Goal: Task Accomplishment & Management: Use online tool/utility

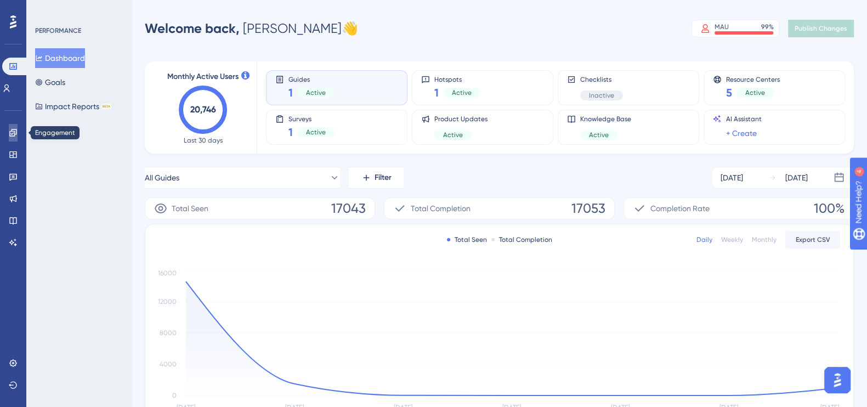
click at [9, 139] on link at bounding box center [13, 133] width 9 height 18
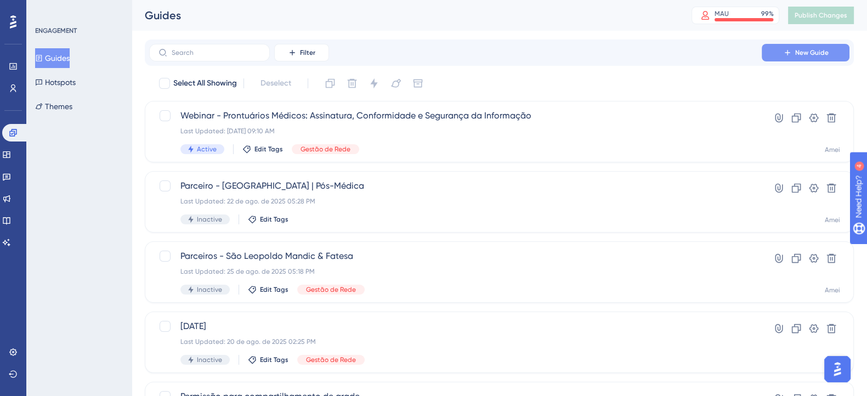
click at [812, 48] on button "New Guide" at bounding box center [806, 53] width 88 height 18
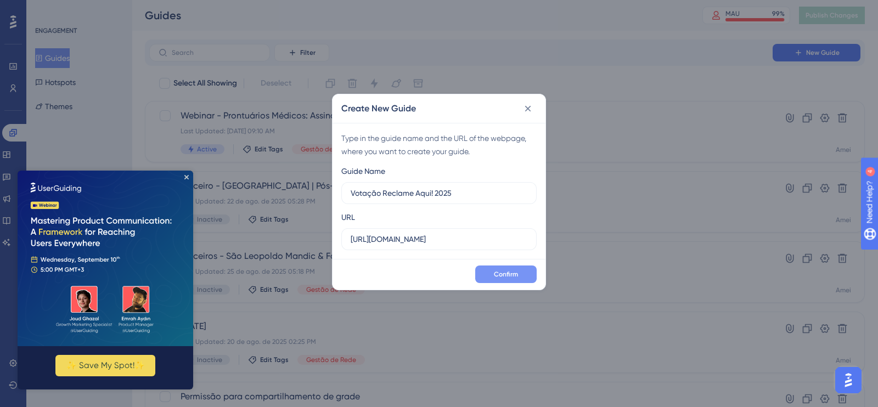
type input "Votação Reclame Aqui! 2025"
drag, startPoint x: 515, startPoint y: 278, endPoint x: 521, endPoint y: 278, distance: 6.1
click at [521, 278] on button "Confirm" at bounding box center [505, 274] width 61 height 18
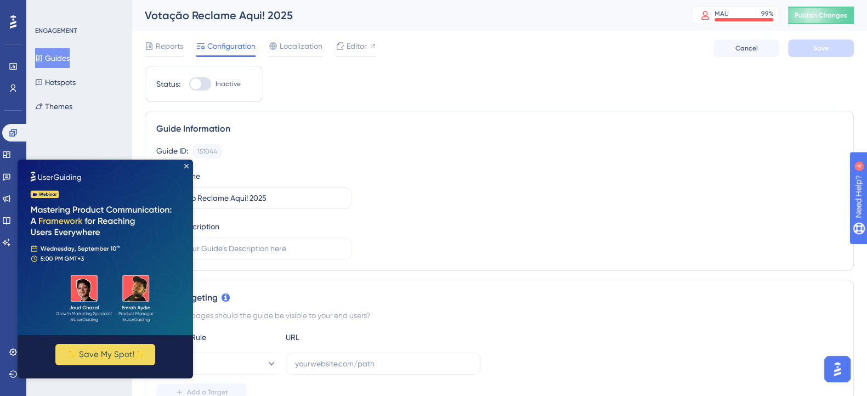
click at [184, 172] on img at bounding box center [106, 248] width 176 height 176
click at [184, 165] on icon "Close Preview" at bounding box center [186, 166] width 4 height 4
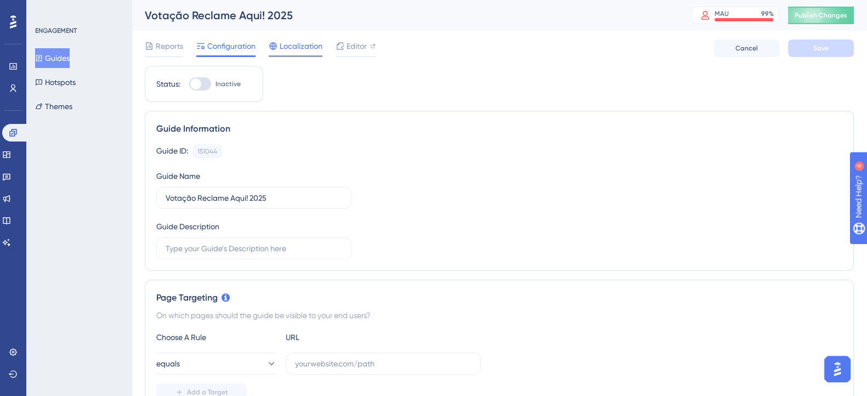
click at [285, 53] on div "Localization" at bounding box center [296, 48] width 54 height 18
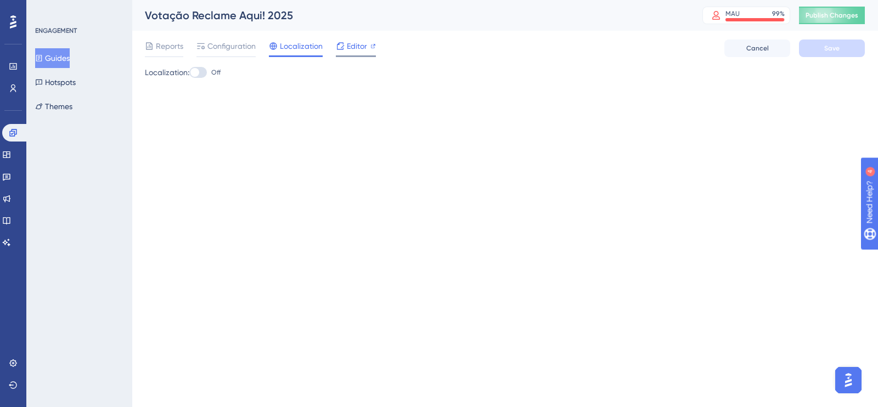
click at [361, 42] on span "Editor" at bounding box center [357, 45] width 20 height 13
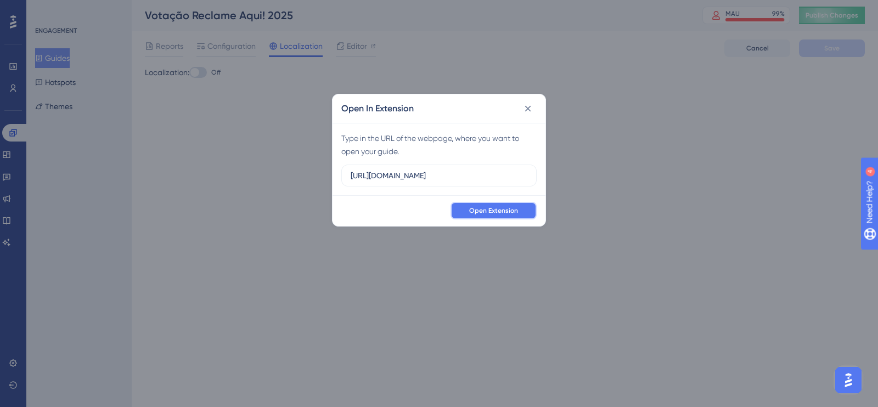
click at [520, 208] on button "Open Extension" at bounding box center [493, 211] width 86 height 18
click at [528, 103] on icon at bounding box center [527, 108] width 11 height 11
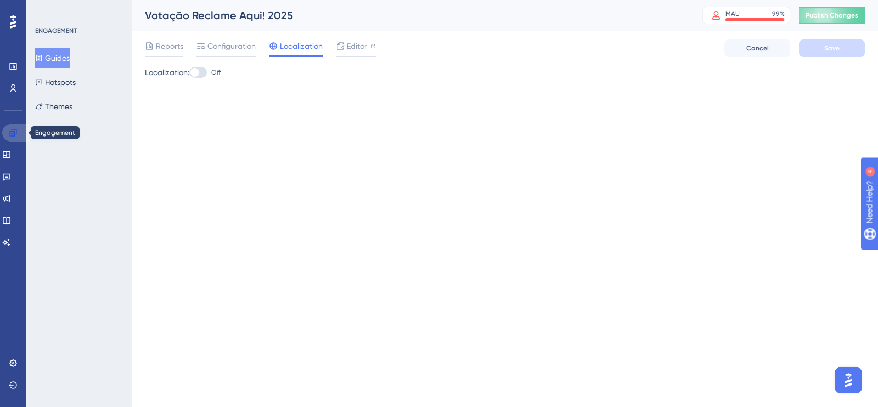
click at [16, 128] on icon at bounding box center [13, 132] width 9 height 9
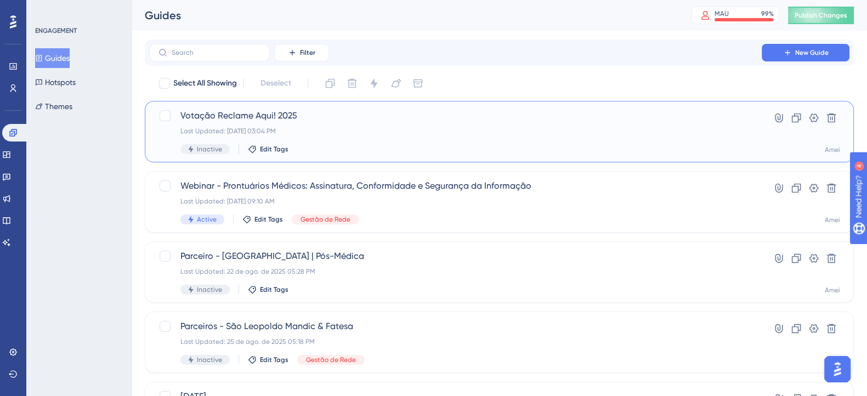
click at [369, 135] on div "Votação Reclame Aqui! 2025 Last Updated: [DATE] 03:04 PM Inactive Edit Tags" at bounding box center [455, 131] width 550 height 45
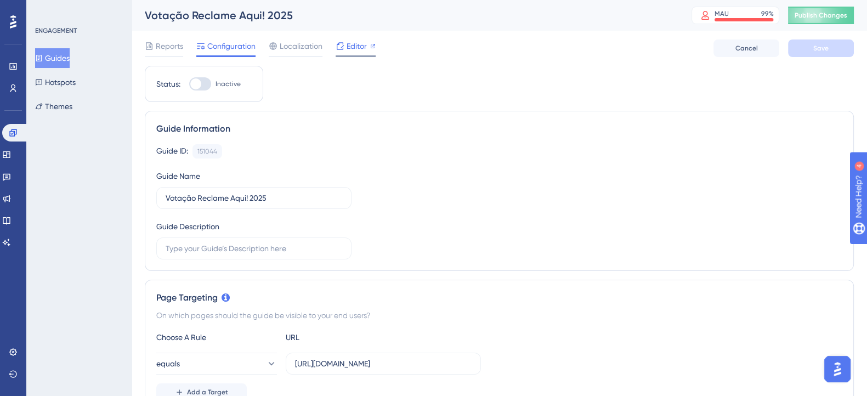
click at [350, 47] on span "Editor" at bounding box center [357, 45] width 20 height 13
